Goal: Complete application form

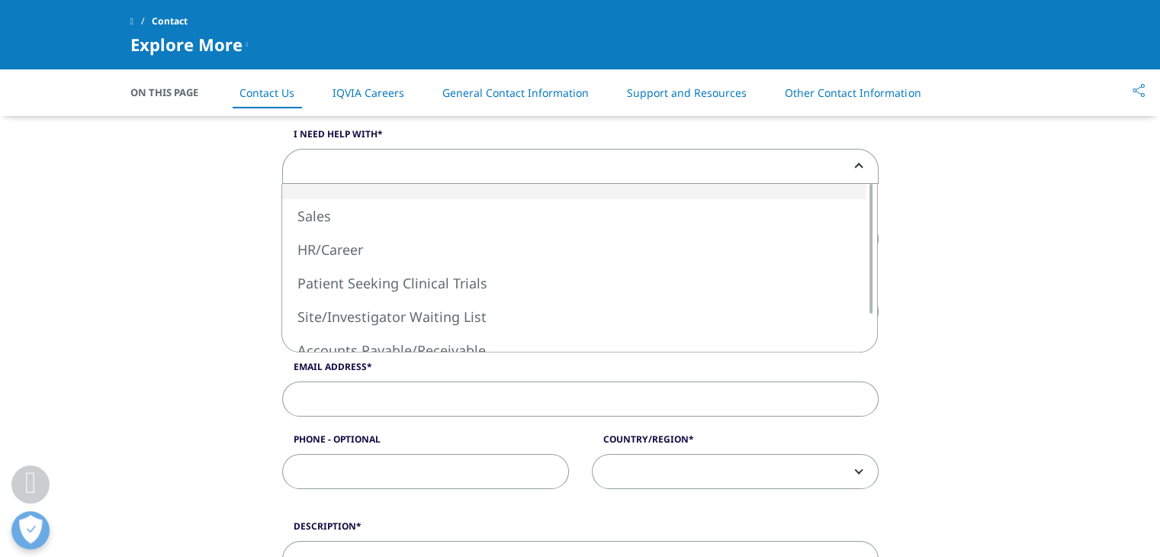
click at [299, 169] on span at bounding box center [580, 167] width 595 height 35
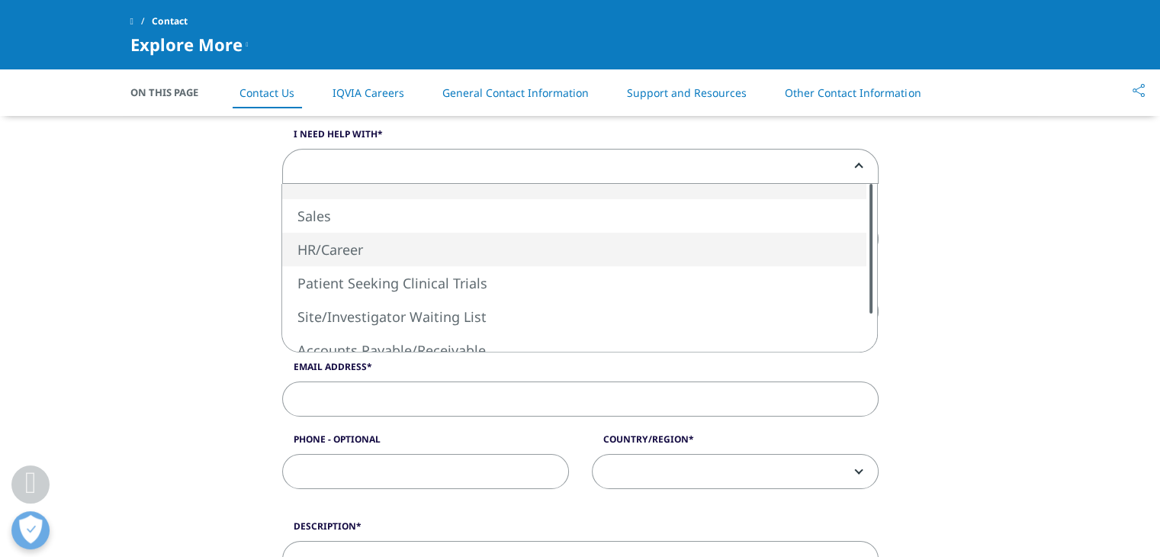
select select "HR/Career"
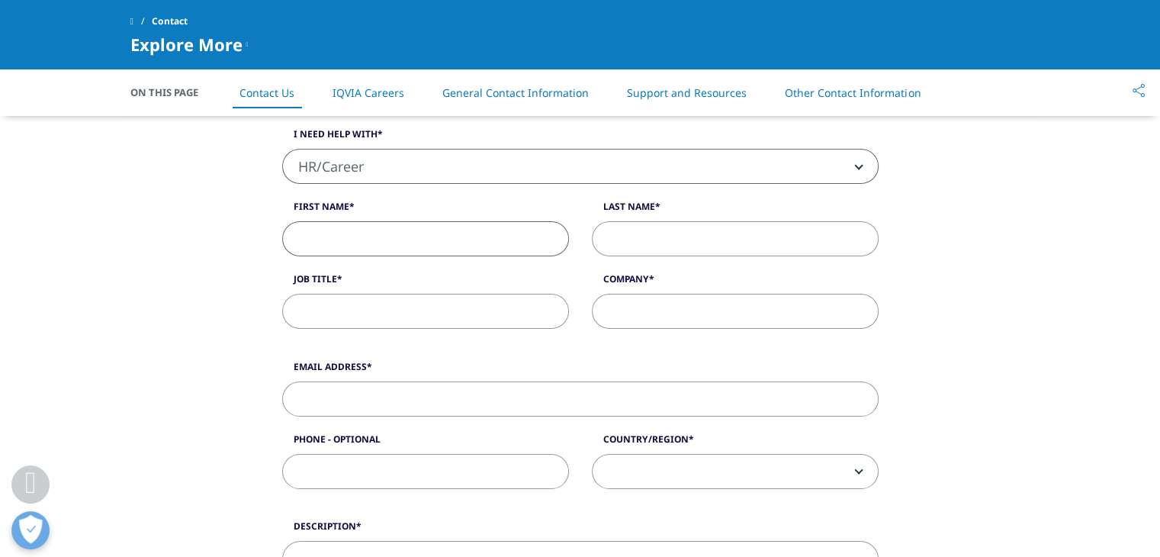
click at [400, 246] on input "First Name" at bounding box center [425, 238] width 287 height 35
type input "Rahul"
type input "[PERSON_NAME]"
type input "[EMAIL_ADDRESS][DOMAIN_NAME]"
type input "09503116307"
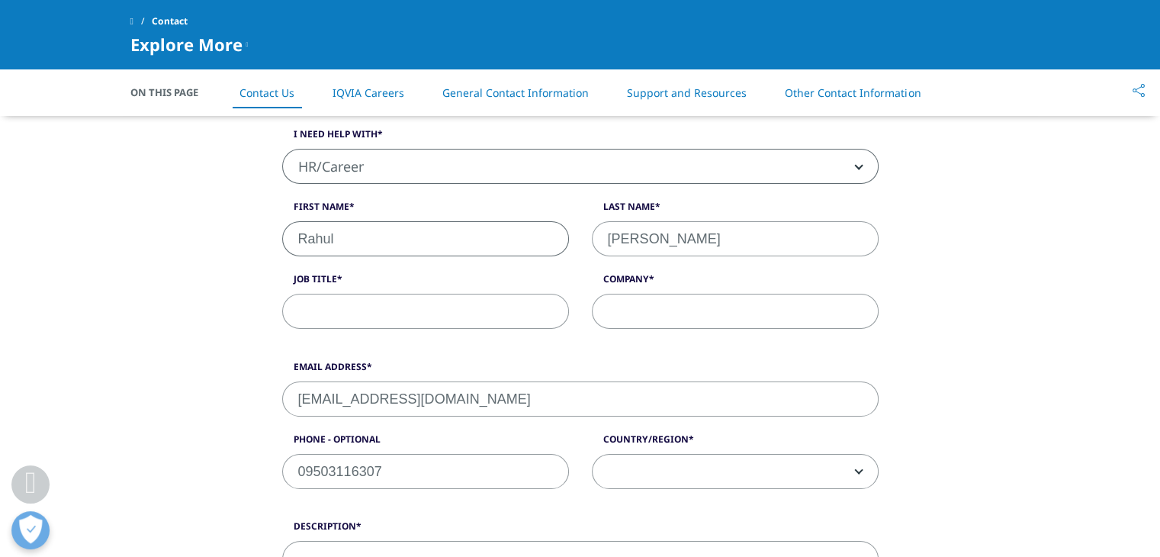
select select "India"
click at [372, 310] on input "Job Title" at bounding box center [425, 311] width 287 height 35
type input "Software Test Engineer"
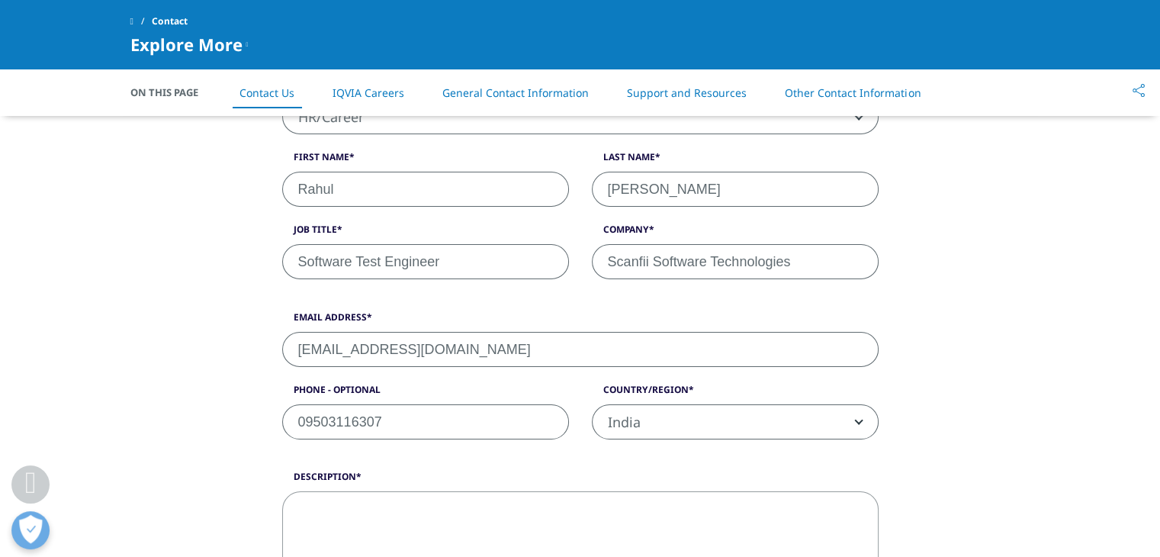
scroll to position [458, 0]
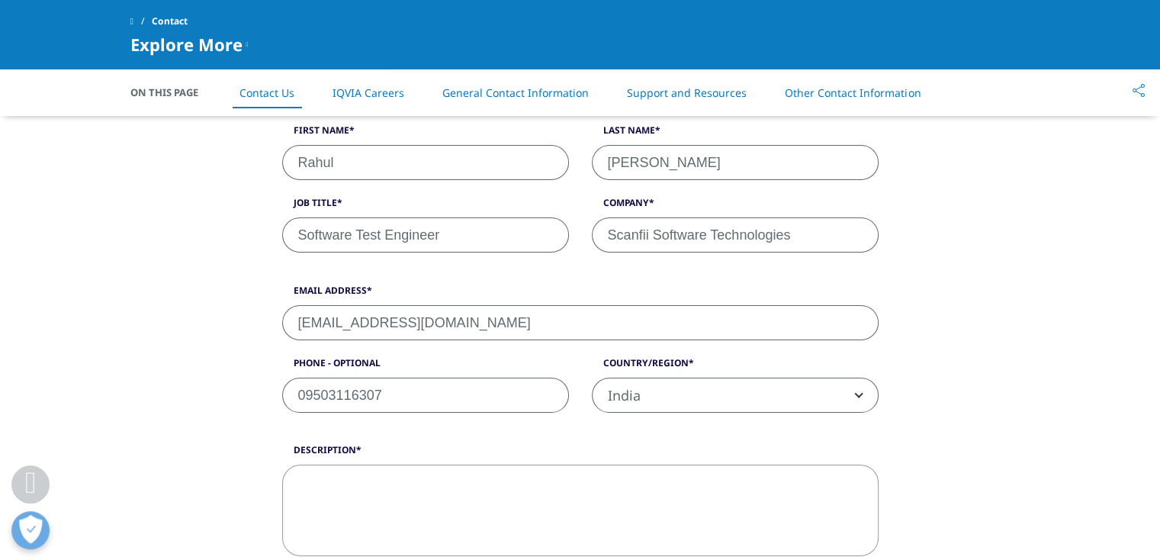
type input "Scanfii Software Technologies"
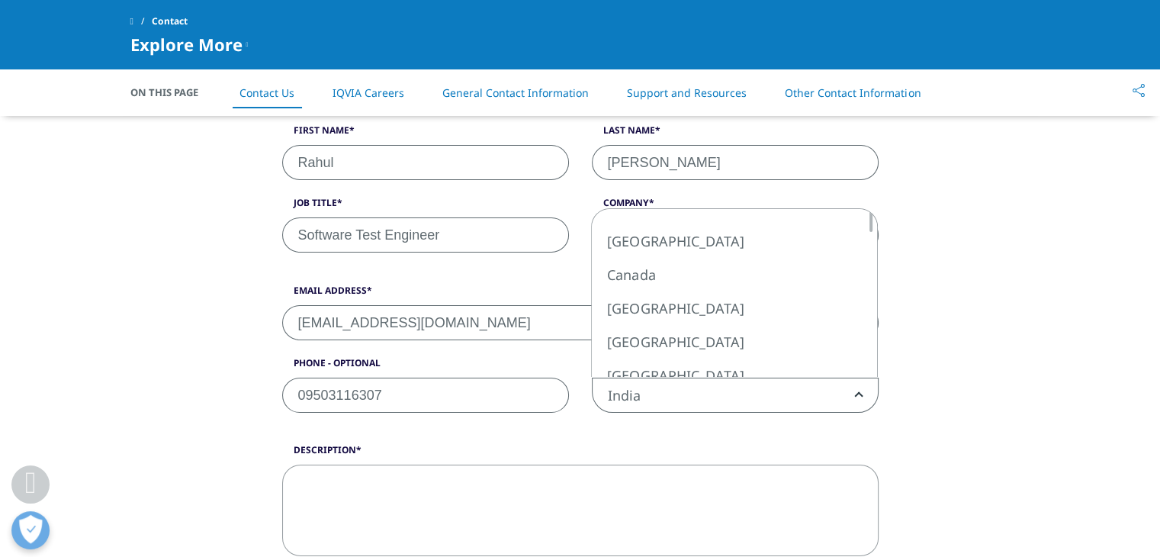
click at [681, 382] on span "India" at bounding box center [735, 395] width 285 height 35
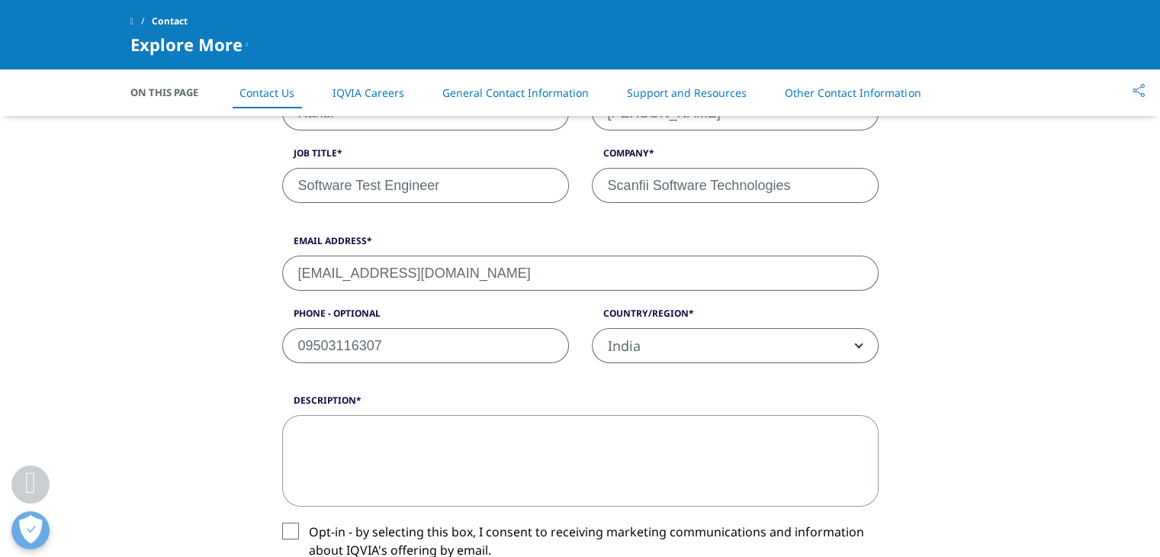
scroll to position [610, 0]
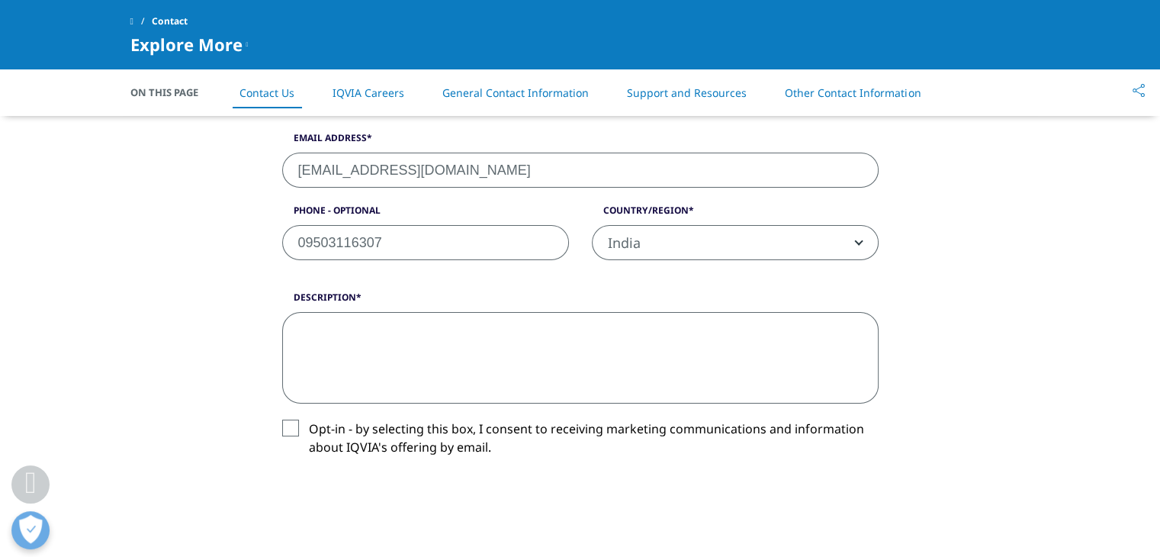
click at [458, 318] on textarea "Description" at bounding box center [580, 358] width 596 height 92
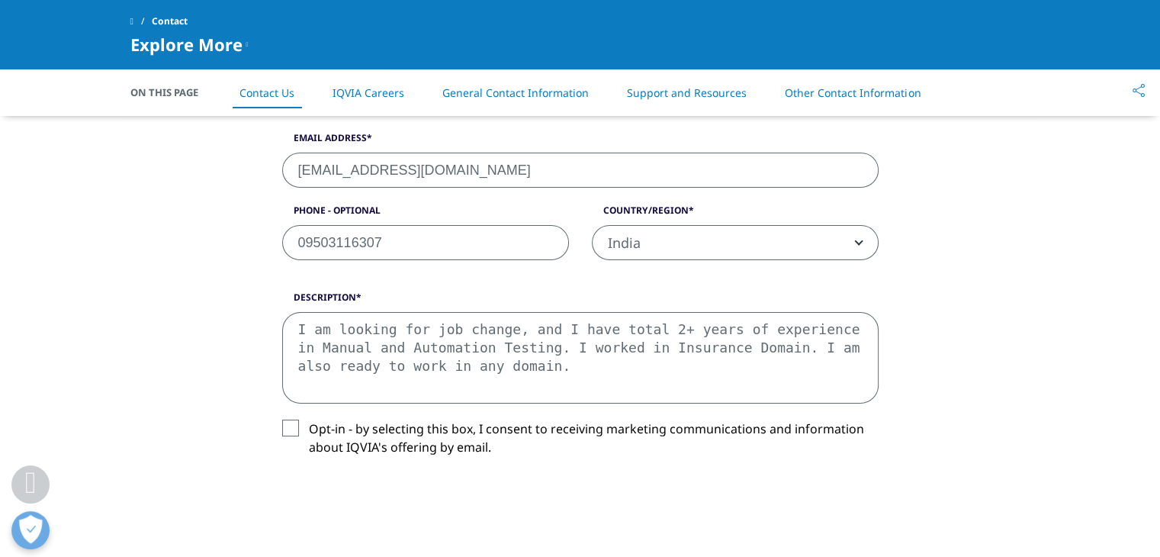
type textarea "I am looking for job change, and I have total 2+ years of experience in Manual …"
click at [442, 420] on label "Opt-in - by selecting this box, I consent to receiving marketing communications…" at bounding box center [580, 442] width 596 height 45
click at [309, 420] on input "Opt-in - by selecting this box, I consent to receiving marketing communications…" at bounding box center [309, 420] width 0 height 0
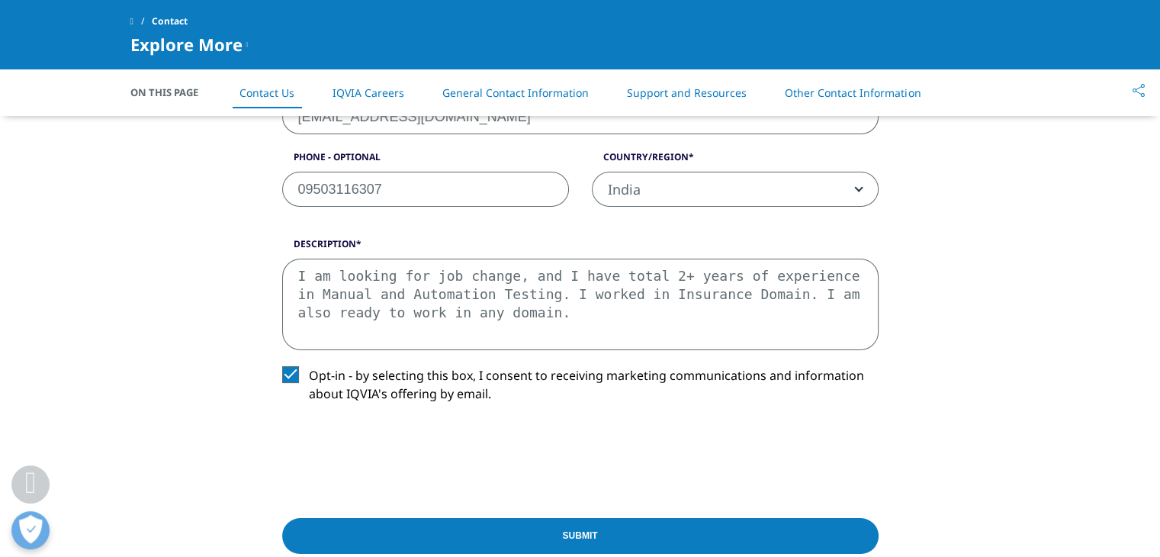
scroll to position [686, 0]
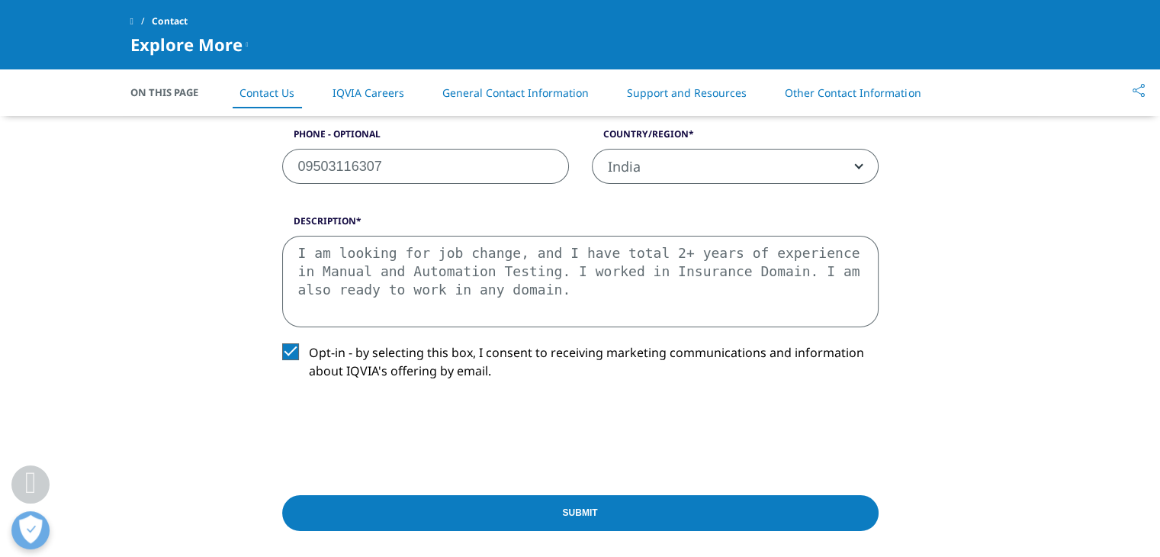
click at [595, 509] on input "Submit" at bounding box center [580, 513] width 596 height 36
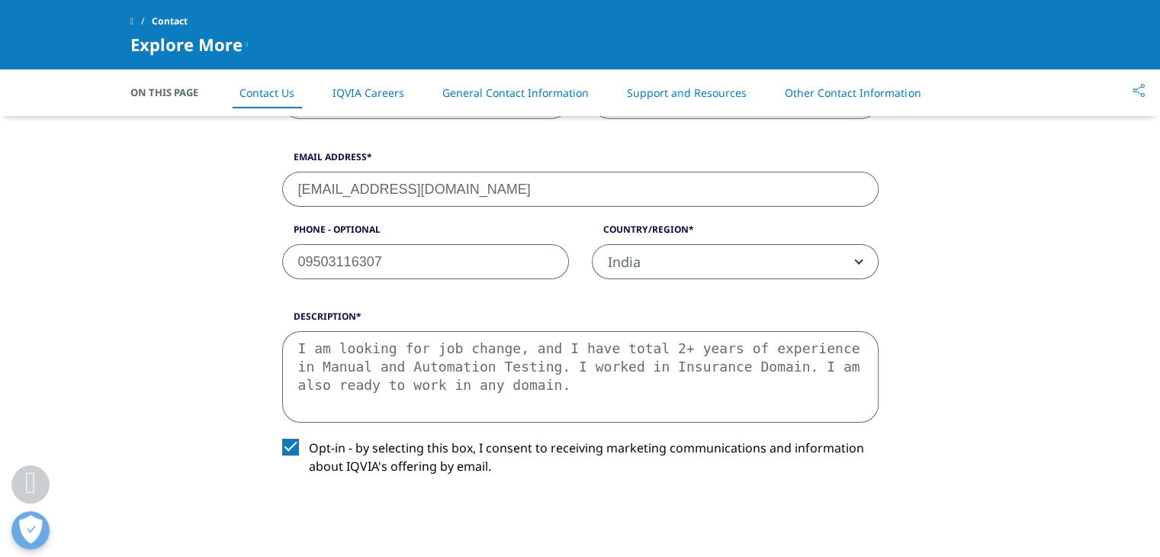
scroll to position [718, 0]
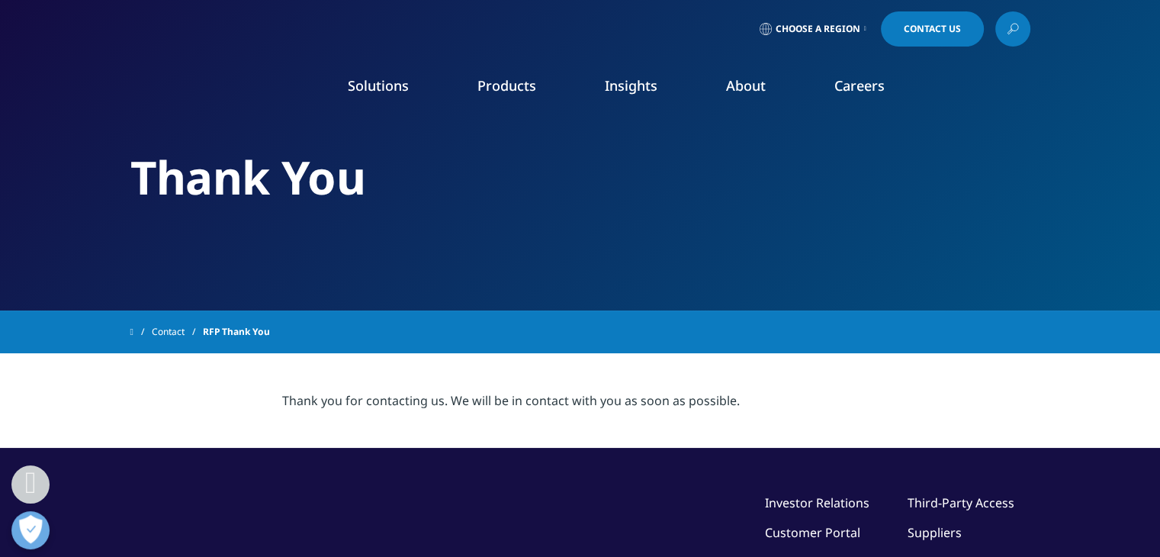
scroll to position [282, 0]
